Goal: Navigation & Orientation: Find specific page/section

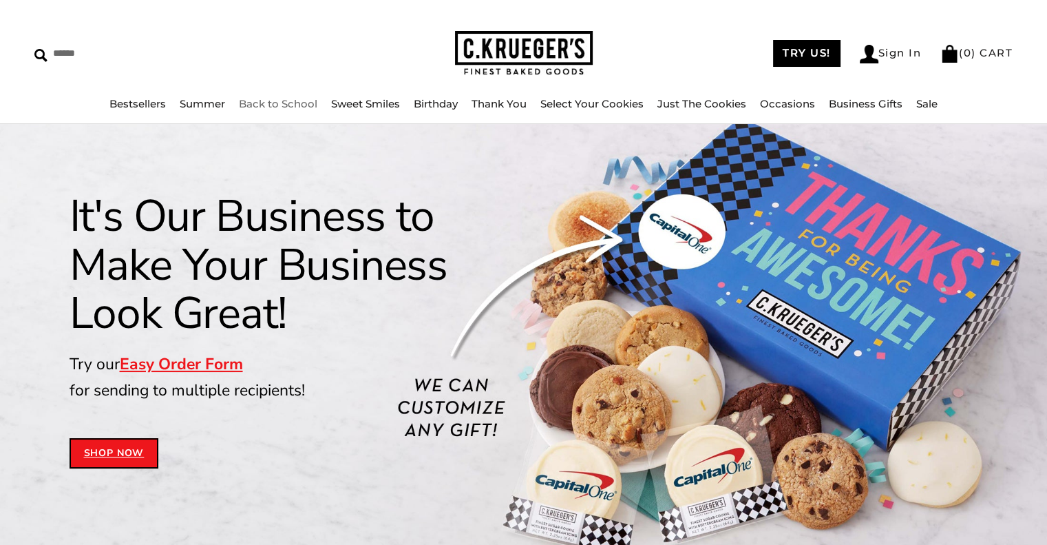
click at [279, 98] on link "Back to School" at bounding box center [278, 103] width 79 height 13
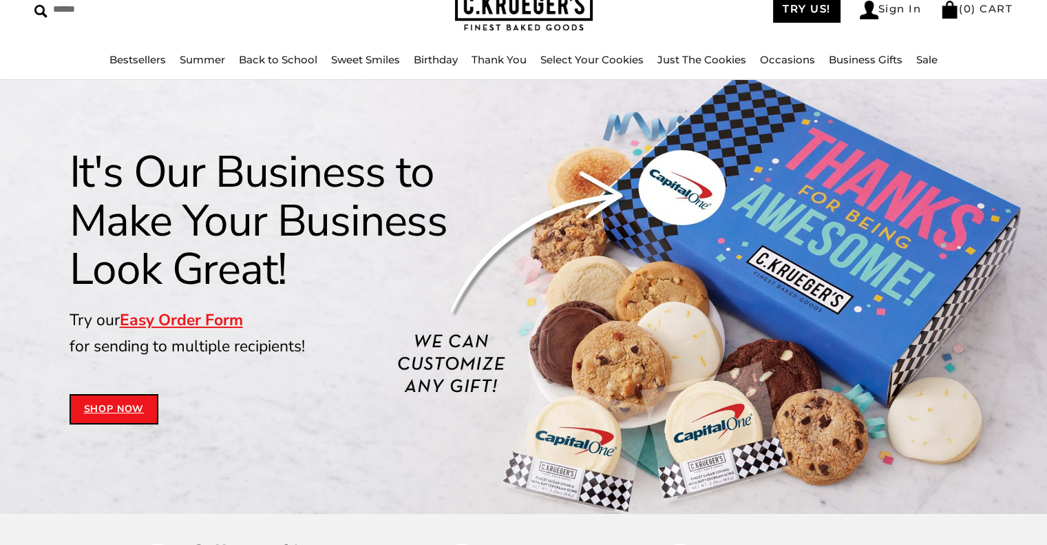
scroll to position [69, 0]
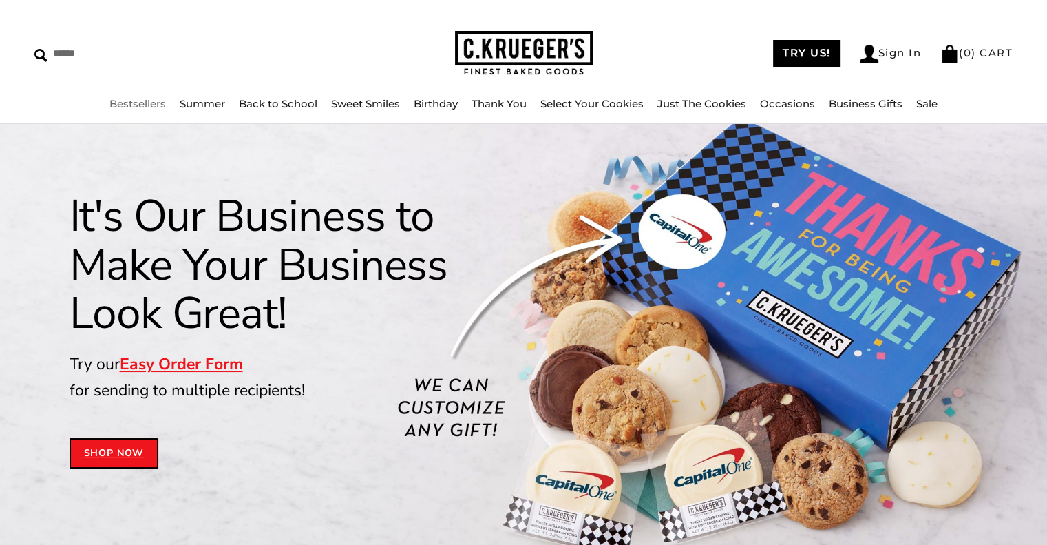
click at [157, 107] on link "Bestsellers" at bounding box center [137, 103] width 56 height 13
